Goal: Complete application form

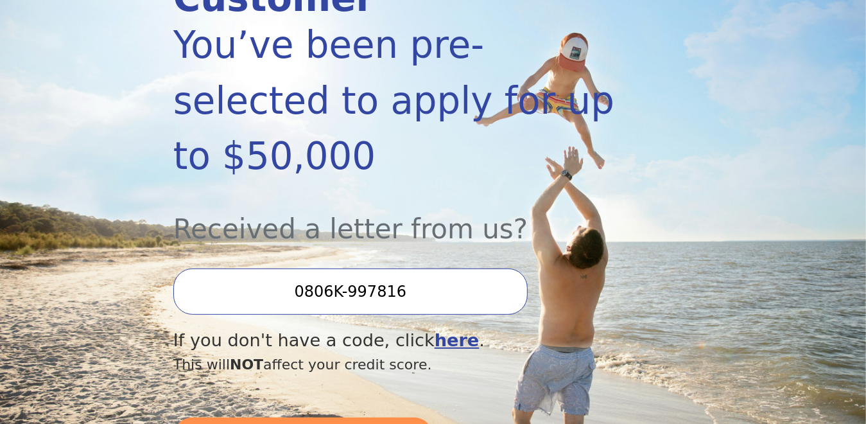
scroll to position [257, 0]
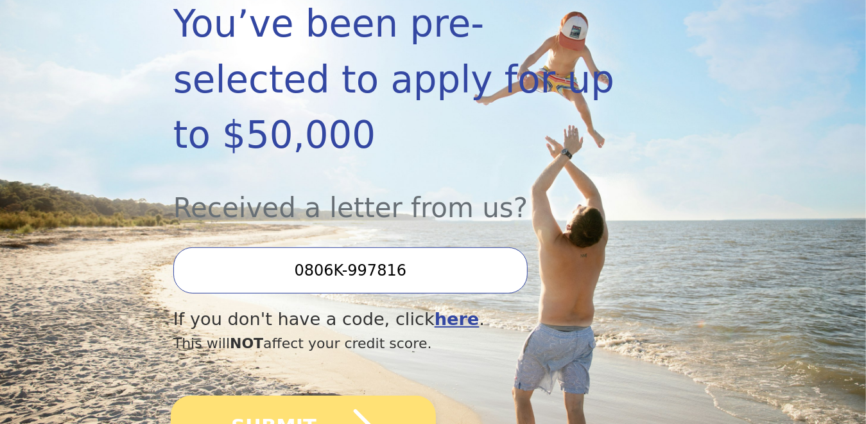
click at [284, 395] on button "SUBMIT" at bounding box center [303, 425] width 265 height 60
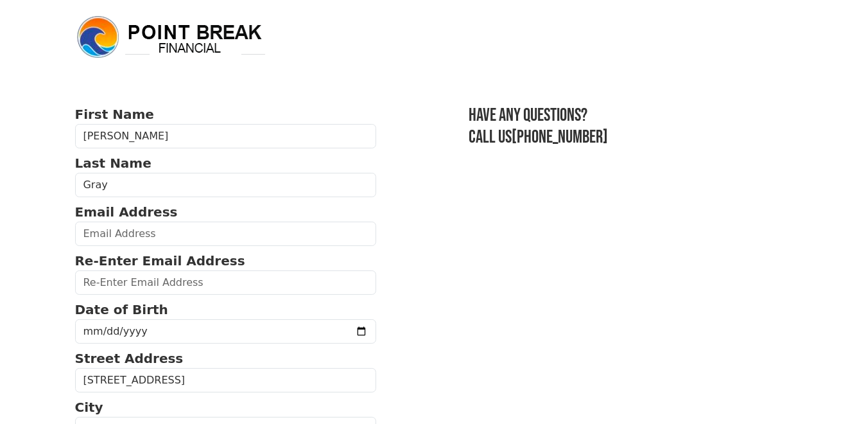
scroll to position [64, 0]
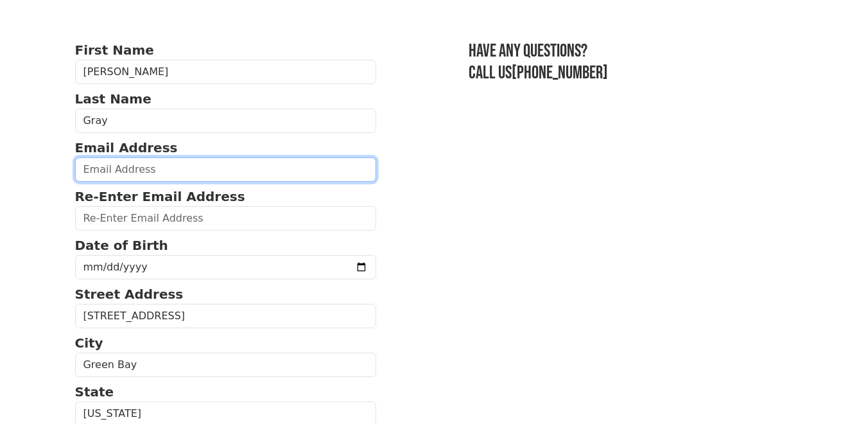
click at [201, 168] on input "email" at bounding box center [226, 169] width 302 height 24
type input "[EMAIL_ADDRESS][DOMAIN_NAME]"
type input "[PHONE_NUMBER]"
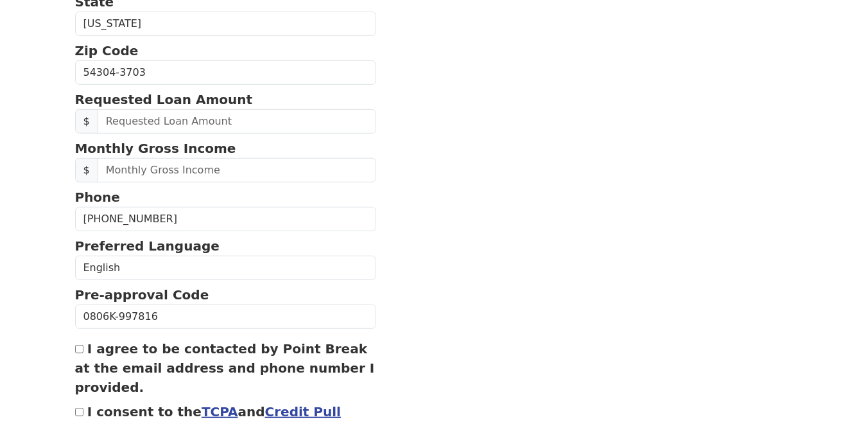
scroll to position [456, 0]
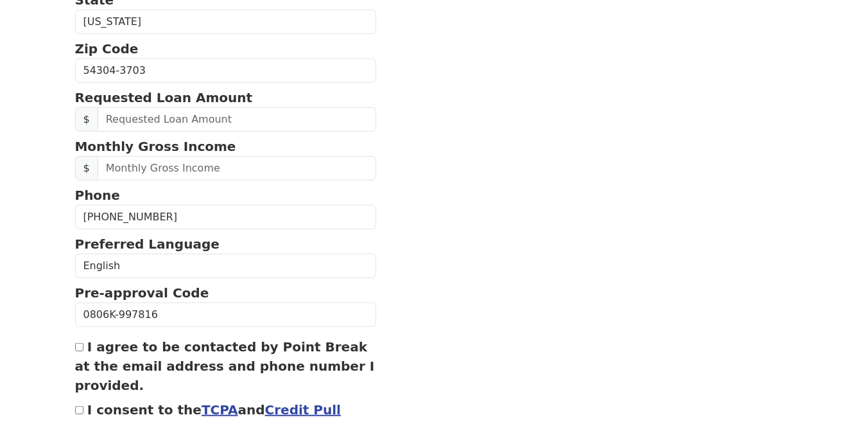
click at [558, 264] on section "First Name [PERSON_NAME] Last Name Gray Email Address [EMAIL_ADDRESS][DOMAIN_NA…" at bounding box center [433, 68] width 716 height 838
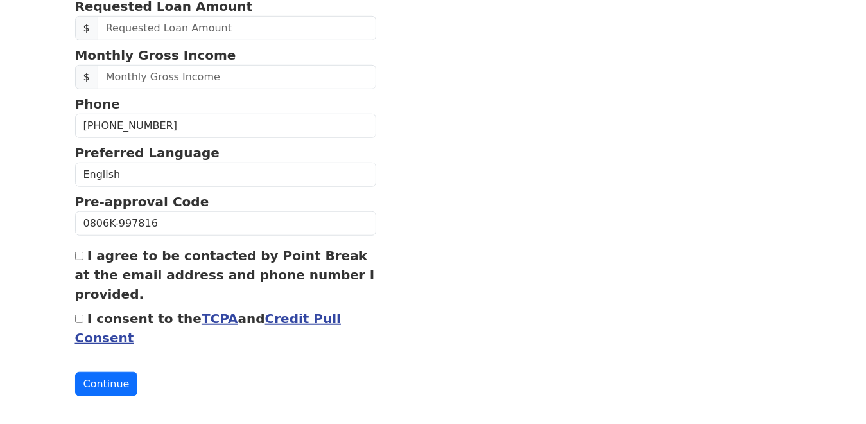
scroll to position [552, 0]
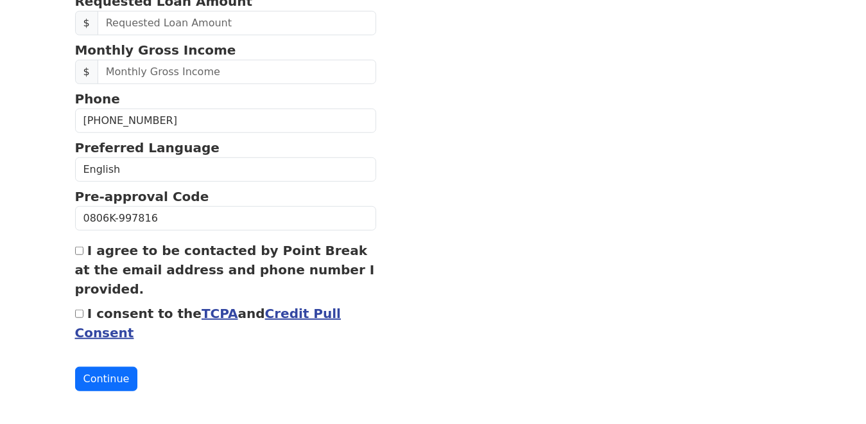
click at [82, 246] on input "I agree to be contacted by Point Break at the email address and phone number I …" at bounding box center [79, 250] width 8 height 8
checkbox input "true"
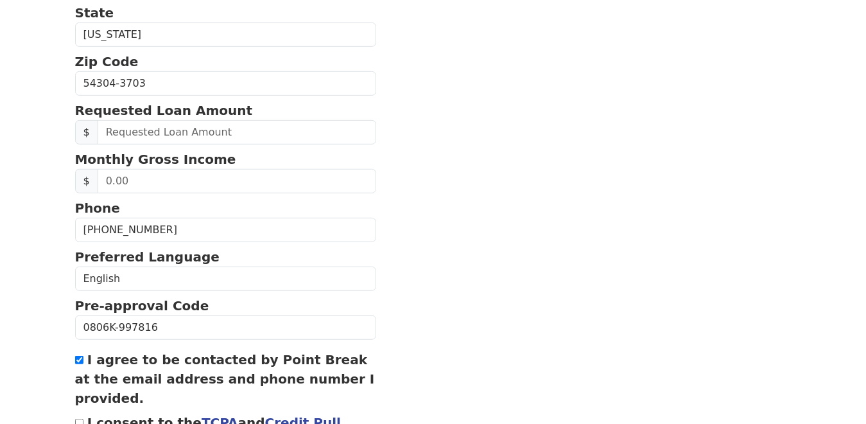
scroll to position [424, 0]
